Goal: Task Accomplishment & Management: Manage account settings

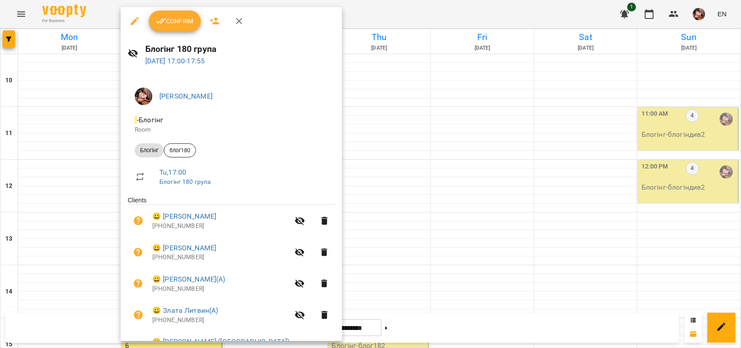
scroll to position [275, 0]
click at [182, 21] on span "Confirm" at bounding box center [175, 21] width 38 height 11
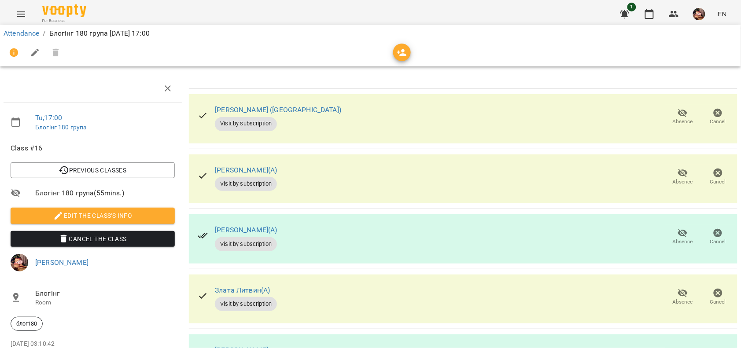
scroll to position [144, 0]
click at [678, 348] on icon "button" at bounding box center [683, 353] width 11 height 11
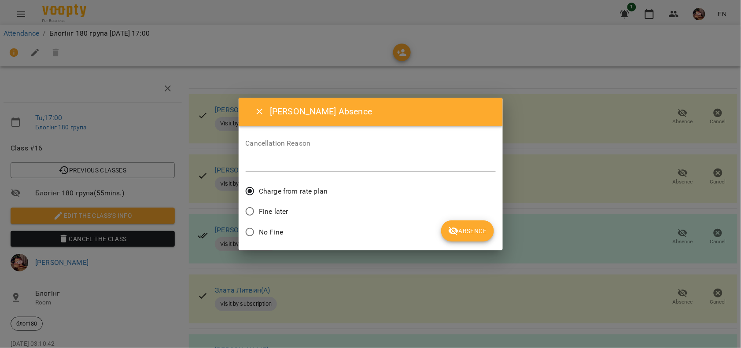
click at [272, 227] on span "No Fine" at bounding box center [271, 232] width 24 height 11
click at [467, 221] on button "Absence" at bounding box center [467, 231] width 52 height 21
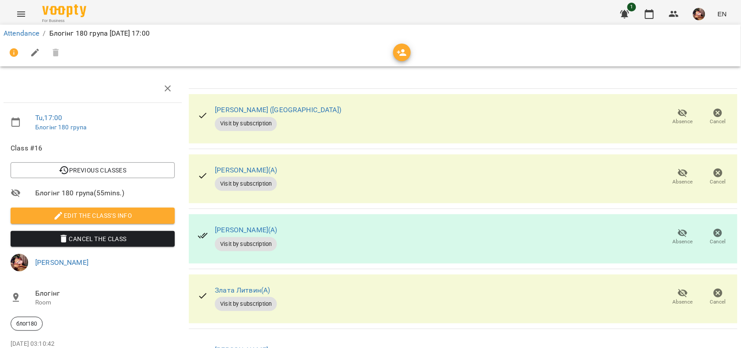
scroll to position [301, 0]
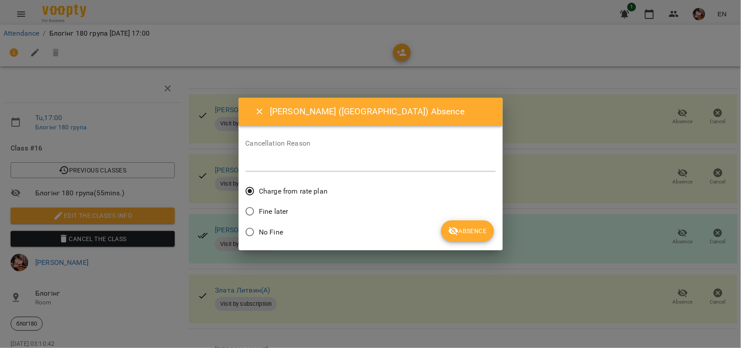
click at [270, 229] on span "No Fine" at bounding box center [271, 232] width 24 height 11
click at [451, 234] on icon "submit" at bounding box center [453, 231] width 11 height 11
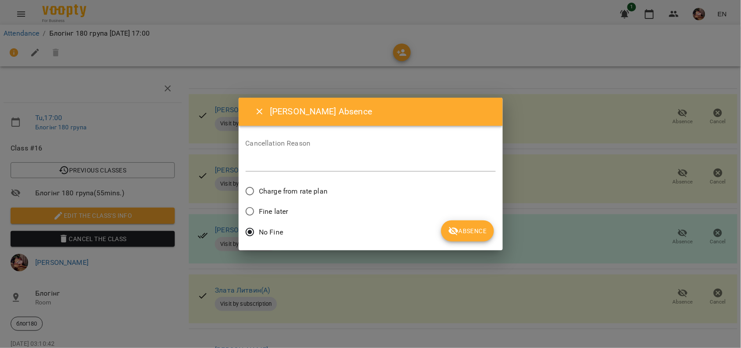
click at [472, 234] on span "Absence" at bounding box center [467, 231] width 38 height 11
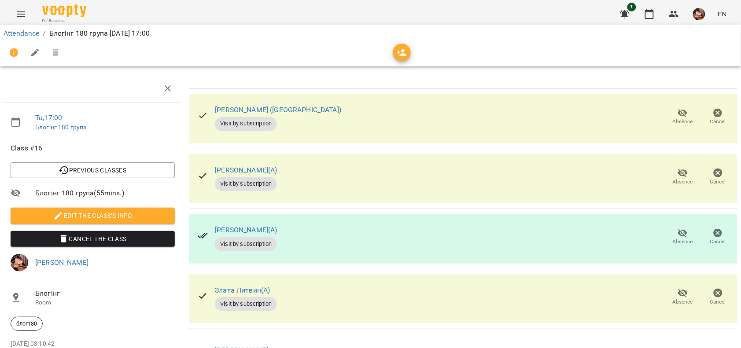
scroll to position [0, 0]
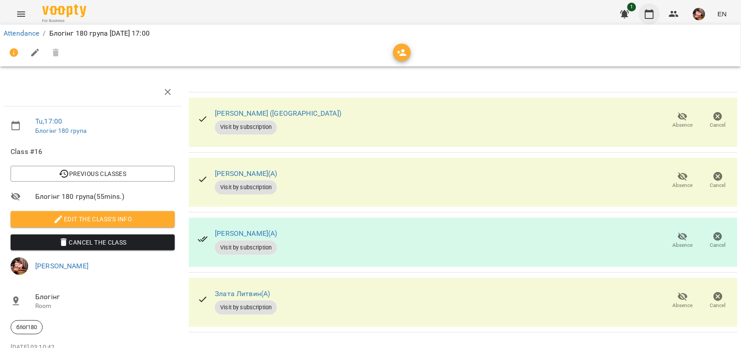
click at [650, 20] on button "button" at bounding box center [649, 14] width 21 height 21
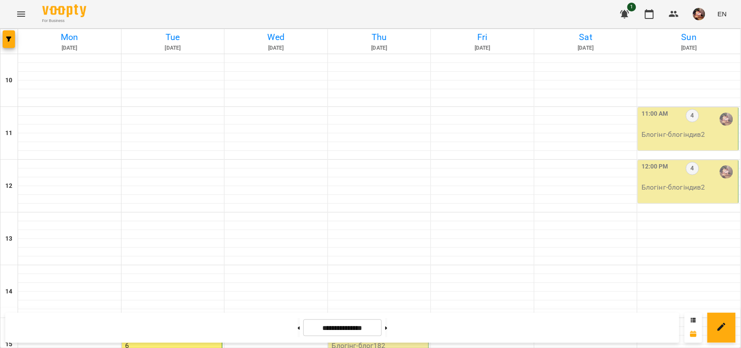
scroll to position [338, 0]
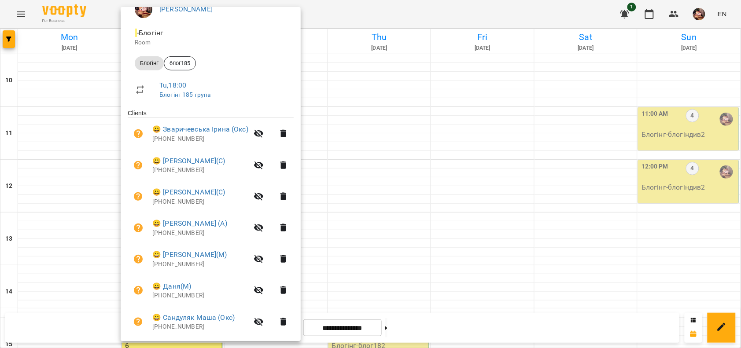
scroll to position [0, 0]
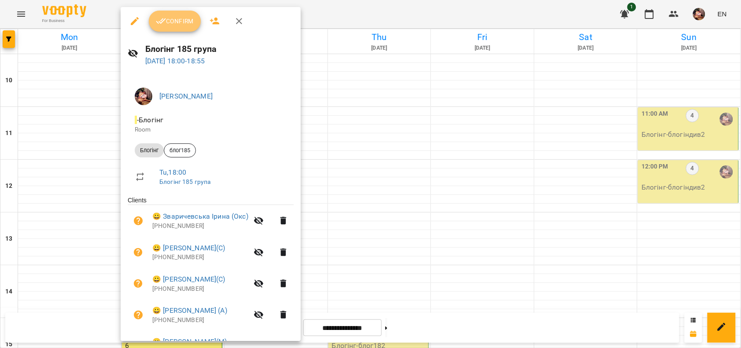
click at [159, 22] on icon "button" at bounding box center [161, 21] width 10 height 6
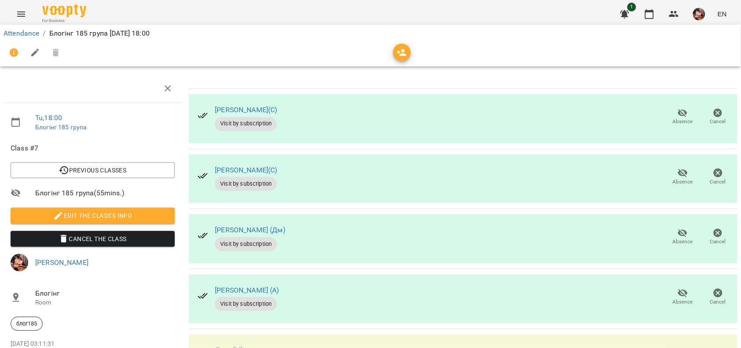
scroll to position [301, 0]
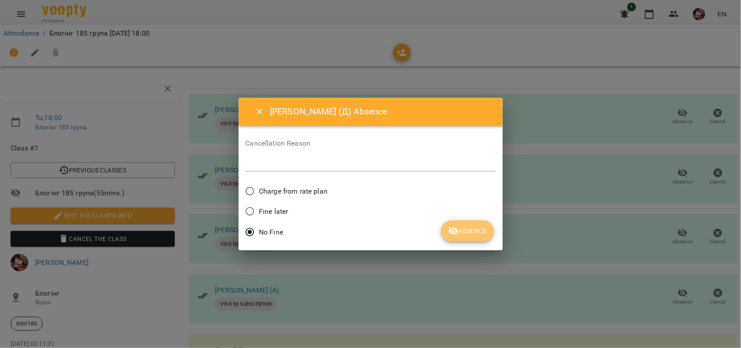
click at [476, 223] on button "Absence" at bounding box center [467, 231] width 52 height 21
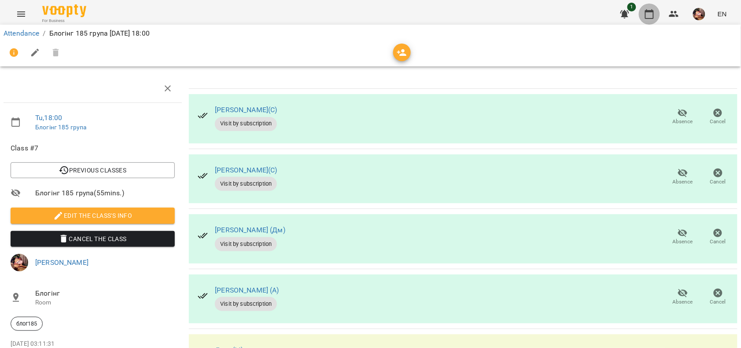
click at [654, 18] on icon "button" at bounding box center [649, 14] width 9 height 10
